Goal: Information Seeking & Learning: Learn about a topic

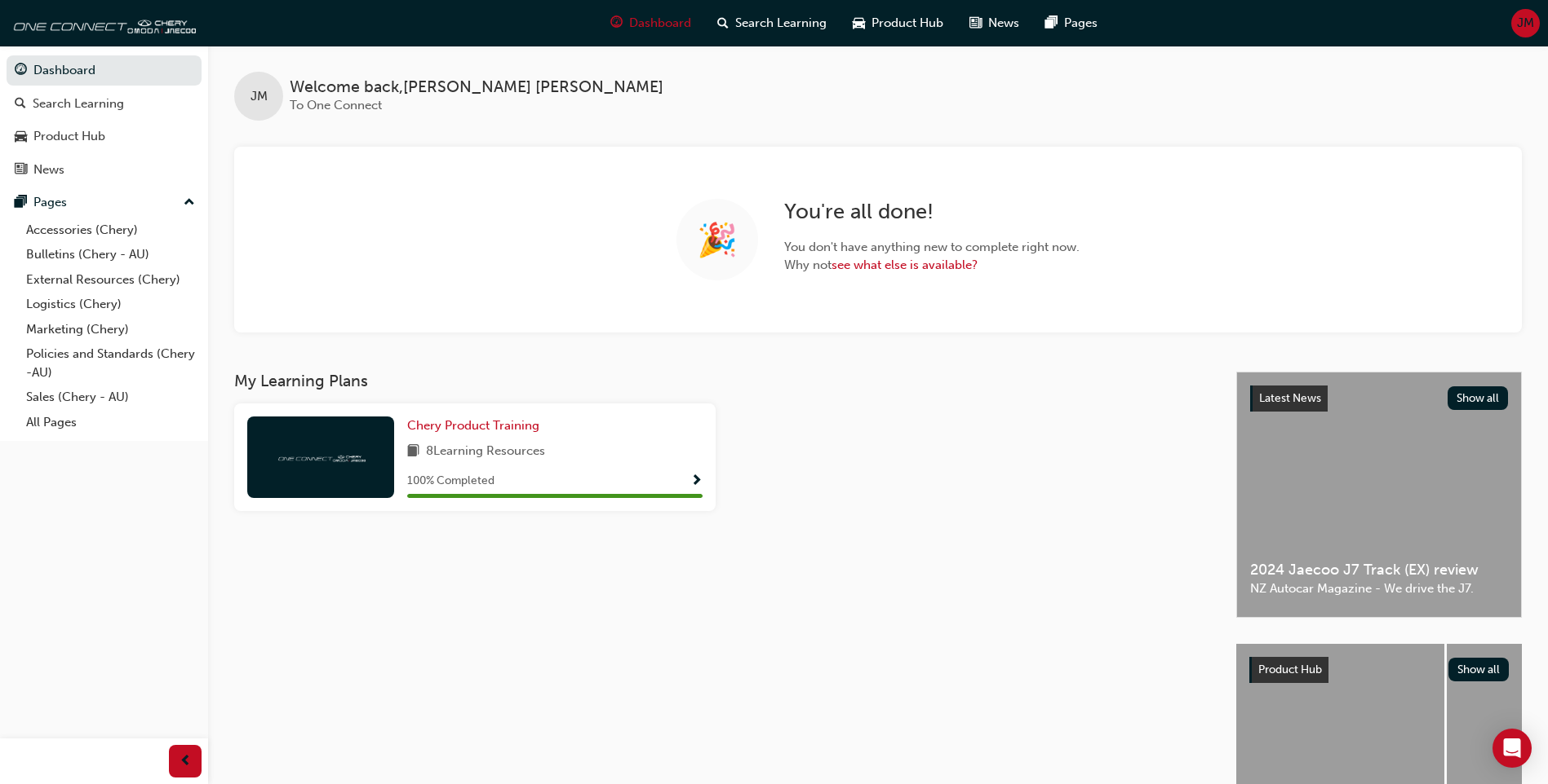
scroll to position [141, 0]
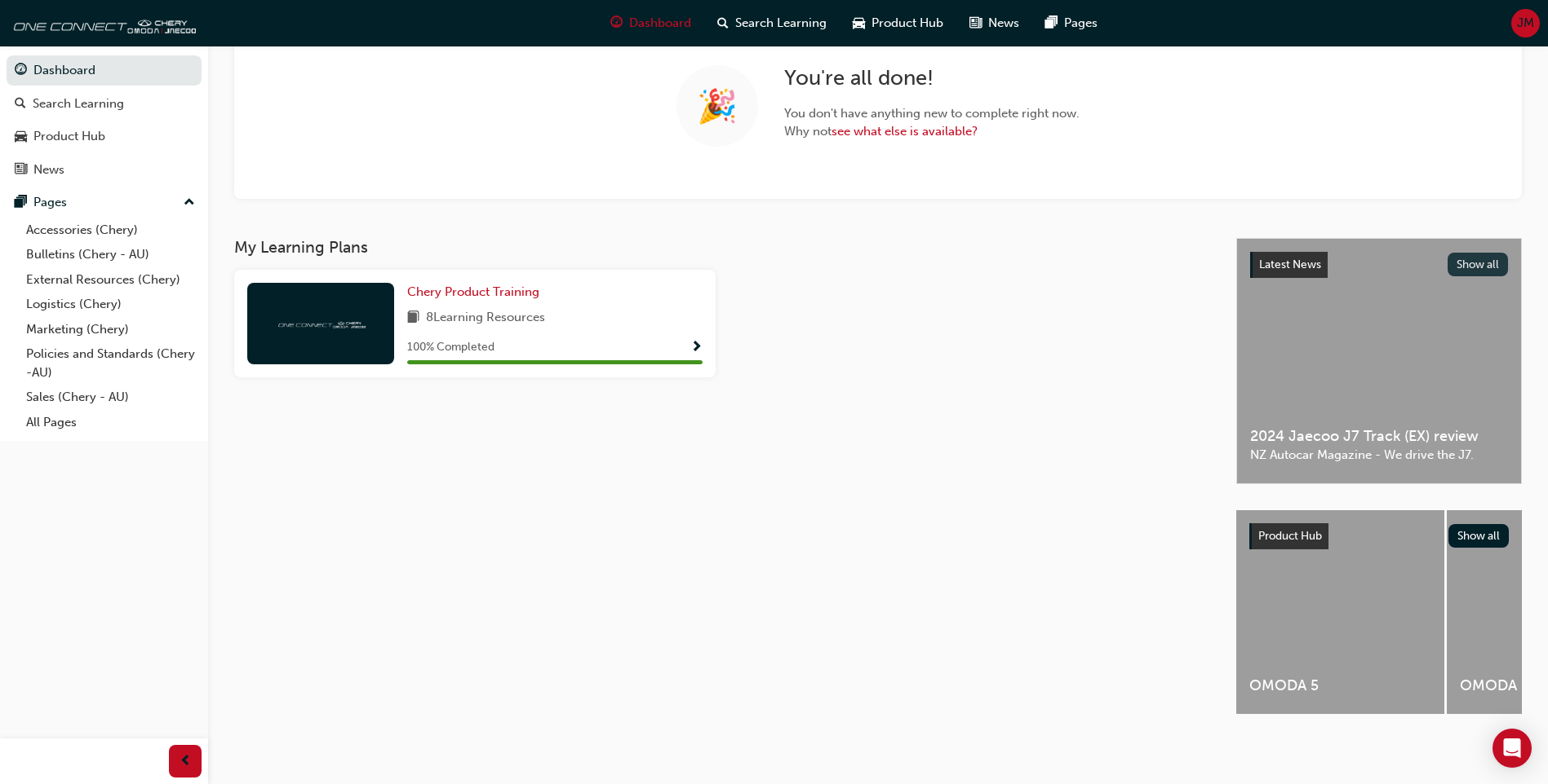
click at [1478, 256] on button "Show all" at bounding box center [1477, 264] width 61 height 24
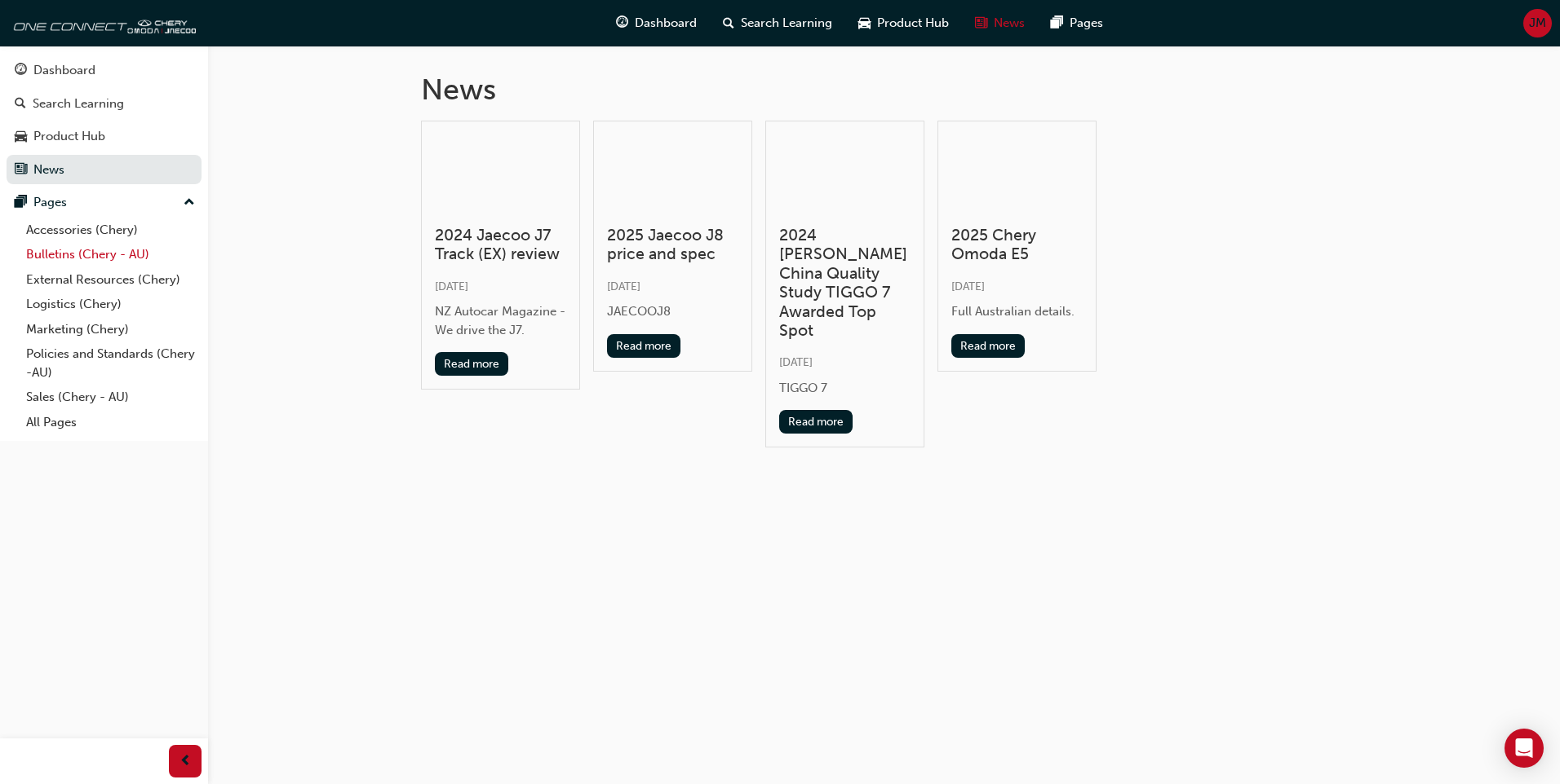
click at [93, 252] on link "Bulletins (Chery - AU)" at bounding box center [110, 255] width 182 height 25
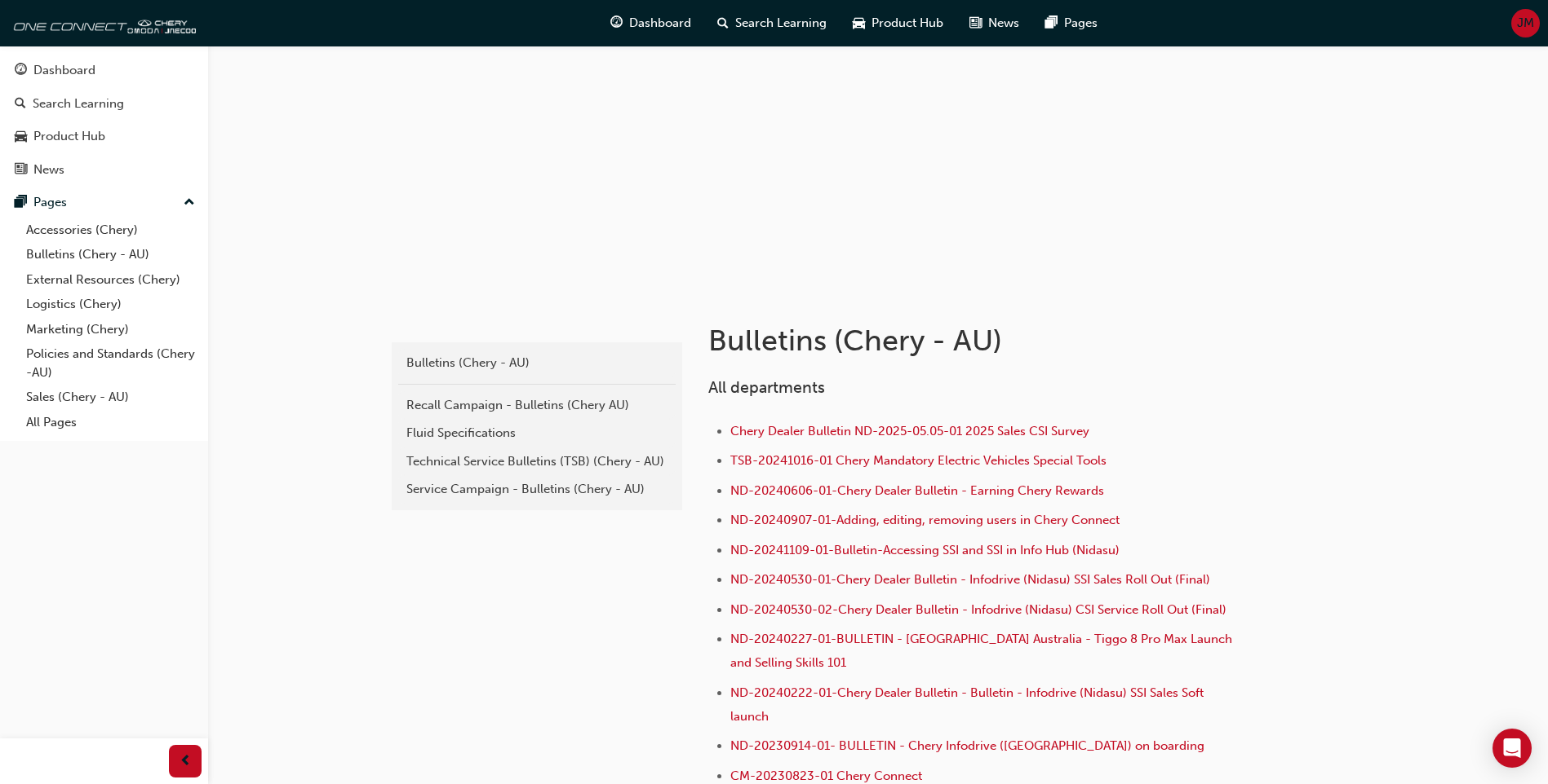
scroll to position [163, 0]
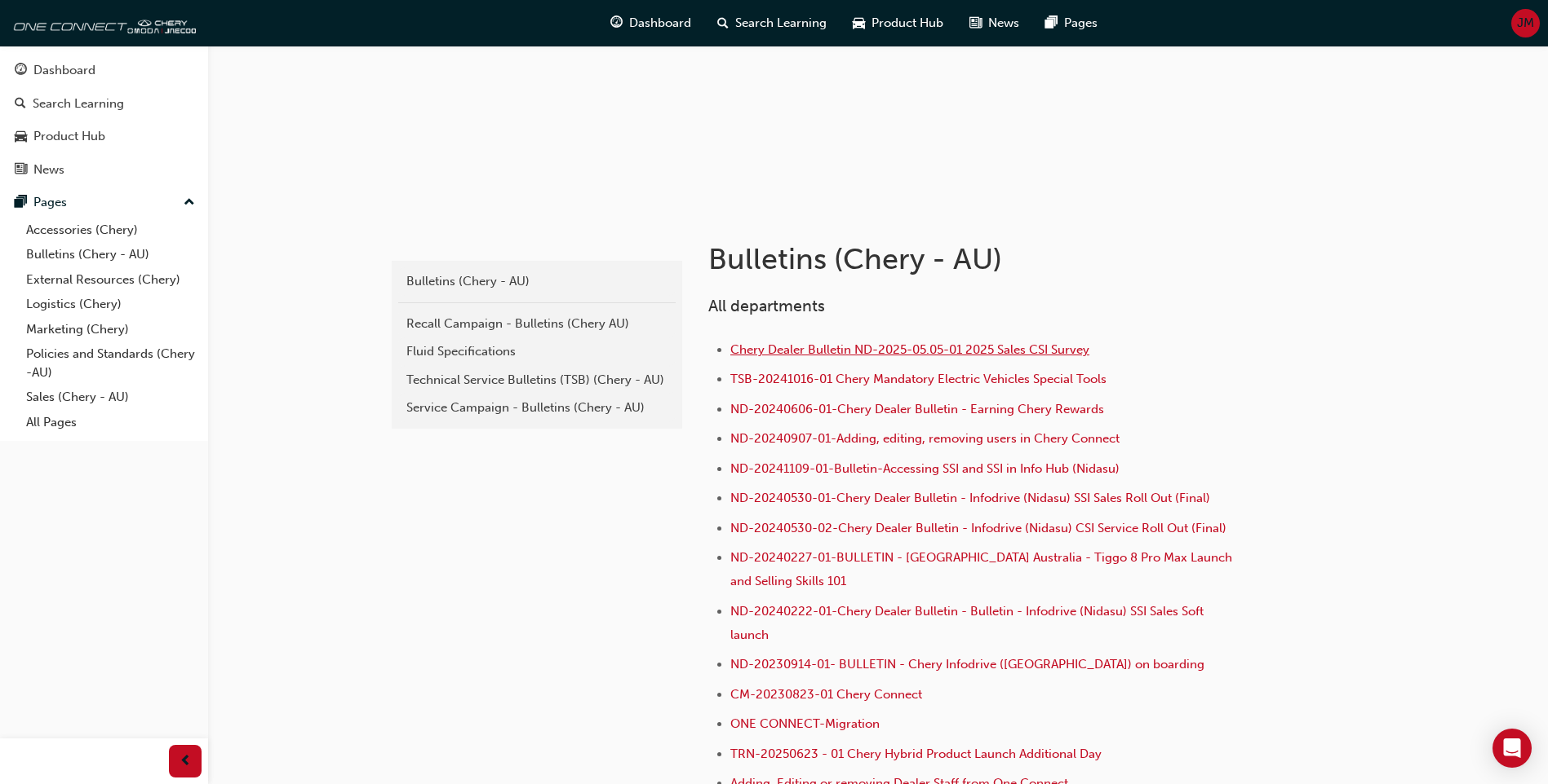
click at [863, 354] on span "Chery Dealer Bulletin ND-2025-05.05-01 2025 Sales CSI Survey" at bounding box center [910, 350] width 359 height 15
